Goal: Information Seeking & Learning: Learn about a topic

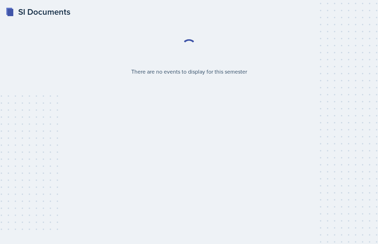
select select "2bed604d-1099-4043-b1bc-2365e8740244"
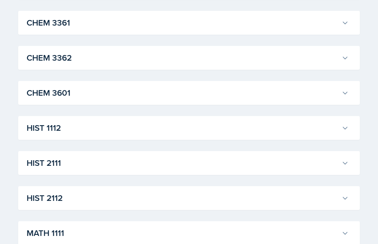
scroll to position [436, 0]
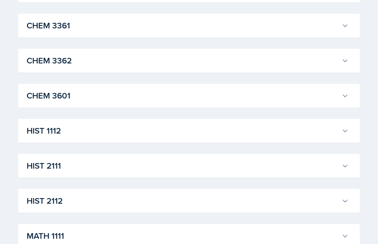
click at [37, 60] on h3 "CHEM 3362" at bounding box center [183, 60] width 312 height 13
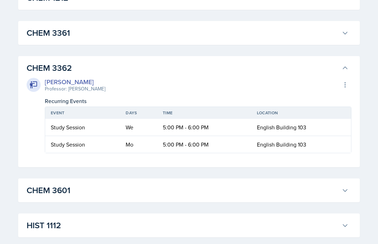
scroll to position [428, 0]
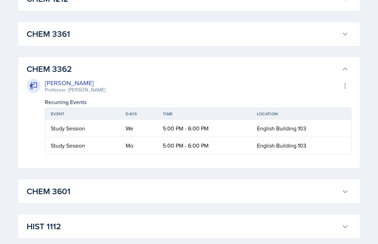
click at [37, 62] on button "CHEM 3362" at bounding box center [187, 69] width 325 height 15
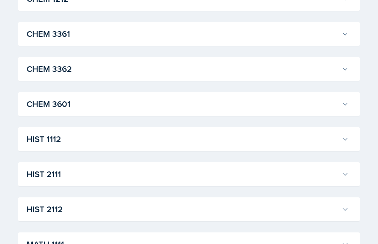
click at [34, 33] on h3 "CHEM 3361" at bounding box center [183, 34] width 312 height 13
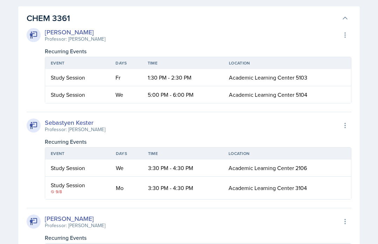
scroll to position [440, 0]
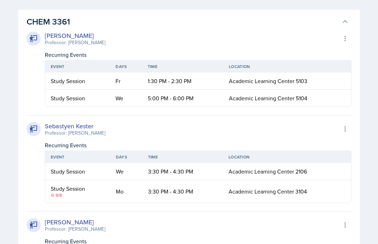
click at [35, 25] on h3 "CHEM 3361" at bounding box center [183, 21] width 312 height 13
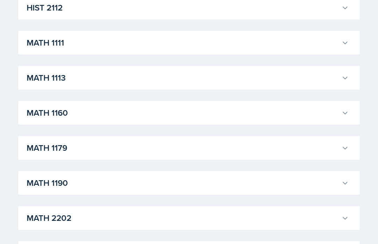
click at [344, 116] on button "MATH 1160" at bounding box center [187, 112] width 325 height 15
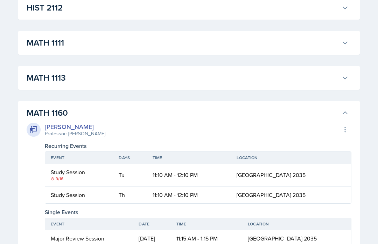
click at [344, 112] on icon at bounding box center [345, 112] width 7 height 7
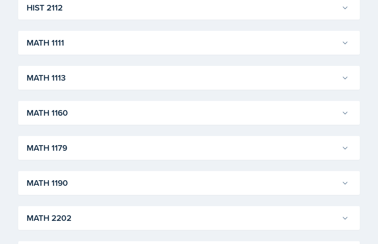
click at [347, 80] on icon at bounding box center [345, 77] width 7 height 7
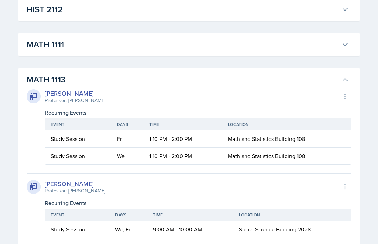
click at [347, 78] on icon at bounding box center [345, 79] width 7 height 7
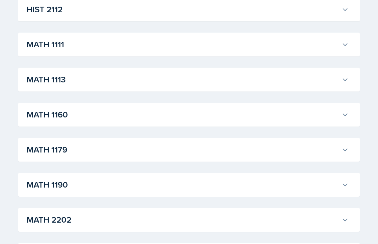
click at [339, 145] on h3 "MATH 1179" at bounding box center [183, 150] width 312 height 13
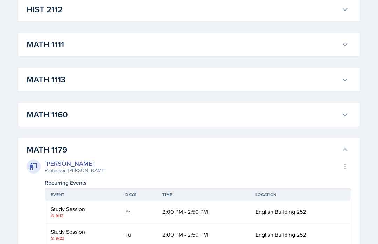
click at [340, 140] on div "MATH 1179 [PERSON_NAME] Professor: [PERSON_NAME] Export to Google Calendar Recu…" at bounding box center [189, 221] width 342 height 166
click at [345, 148] on icon at bounding box center [345, 149] width 7 height 7
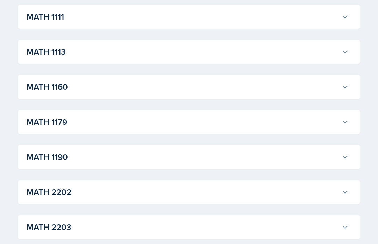
click at [340, 158] on button "MATH 1190" at bounding box center [187, 156] width 325 height 15
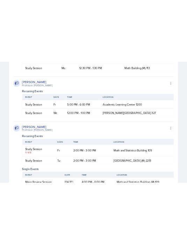
scroll to position [1469, 0]
